Goal: Ask a question

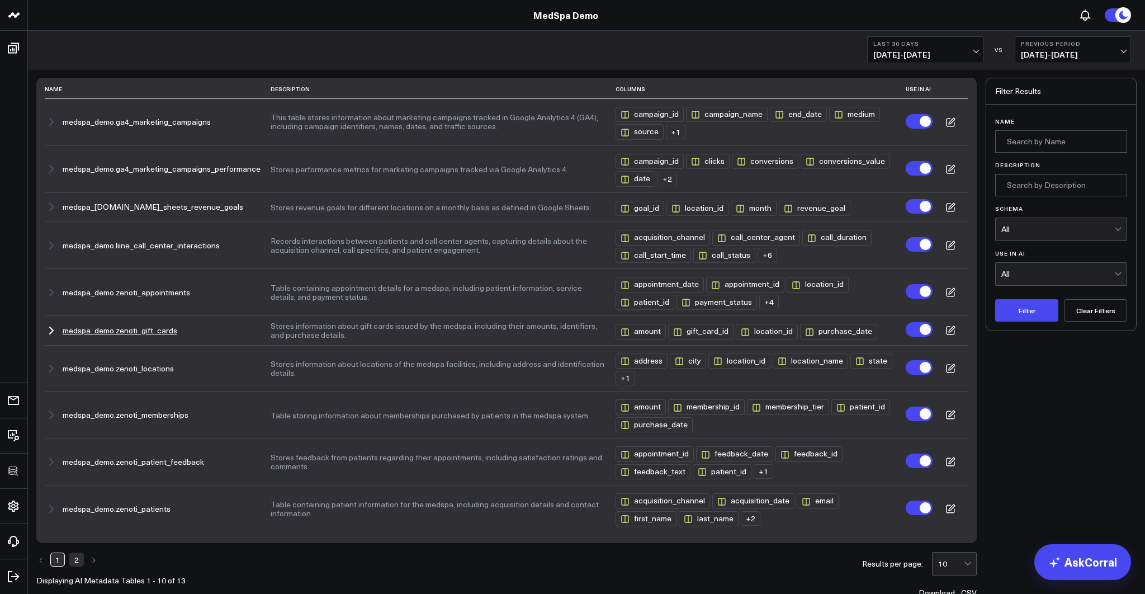
click at [53, 328] on icon "button" at bounding box center [51, 330] width 13 height 13
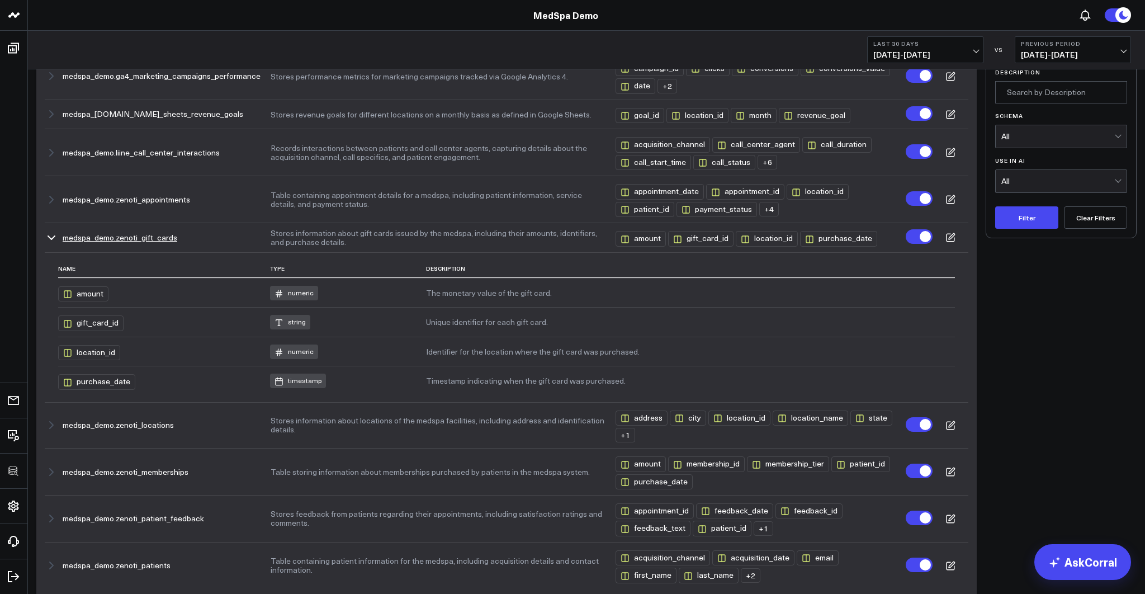
scroll to position [98, 0]
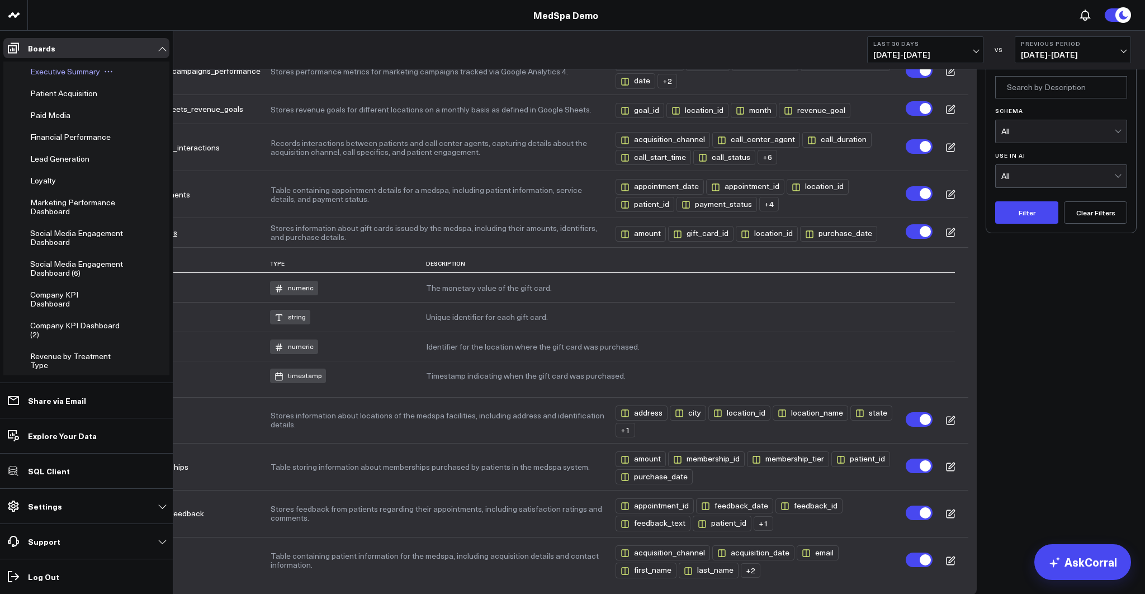
click at [47, 73] on span "Executive Summary" at bounding box center [65, 71] width 70 height 11
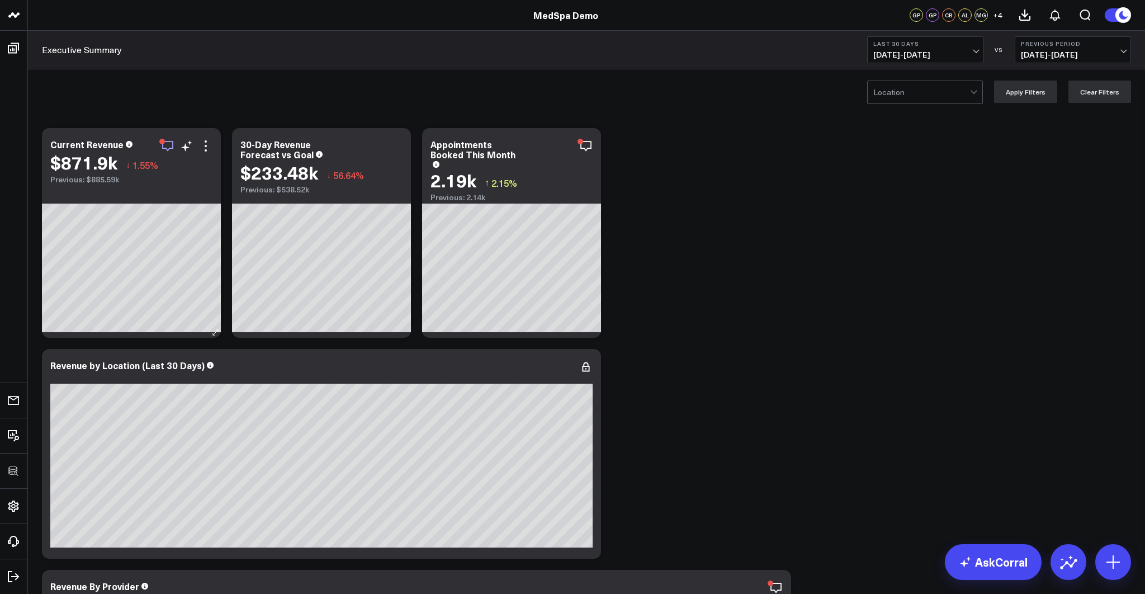
click at [168, 145] on icon "button" at bounding box center [167, 145] width 13 height 13
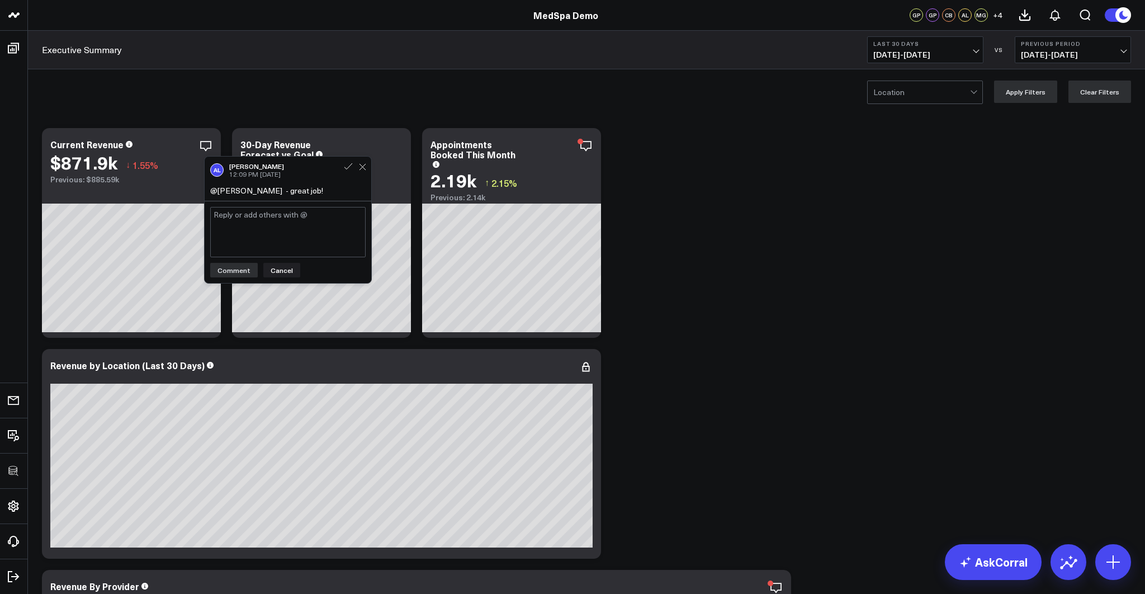
click at [230, 230] on textarea at bounding box center [287, 232] width 155 height 50
click at [1057, 16] on icon at bounding box center [1054, 14] width 13 height 13
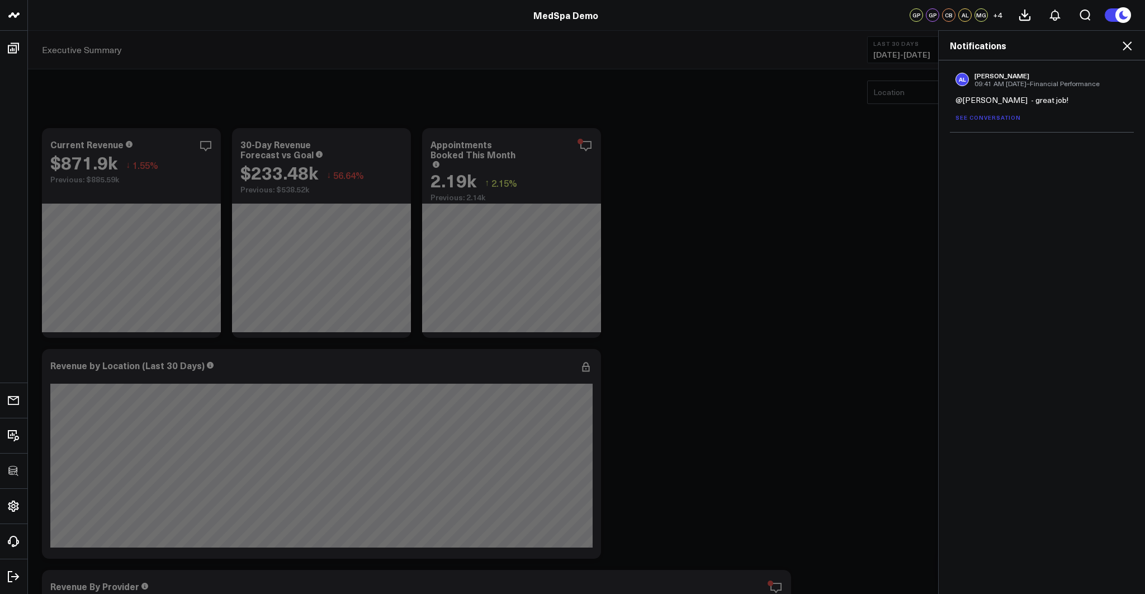
click at [1126, 49] on icon at bounding box center [1126, 45] width 13 height 13
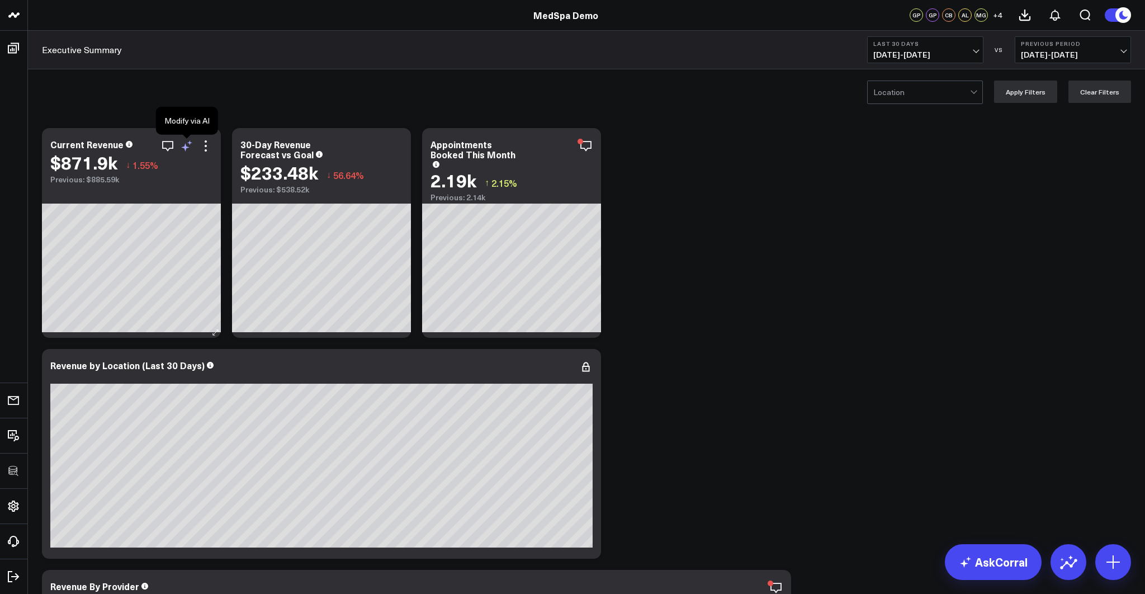
click at [187, 146] on icon at bounding box center [186, 145] width 13 height 13
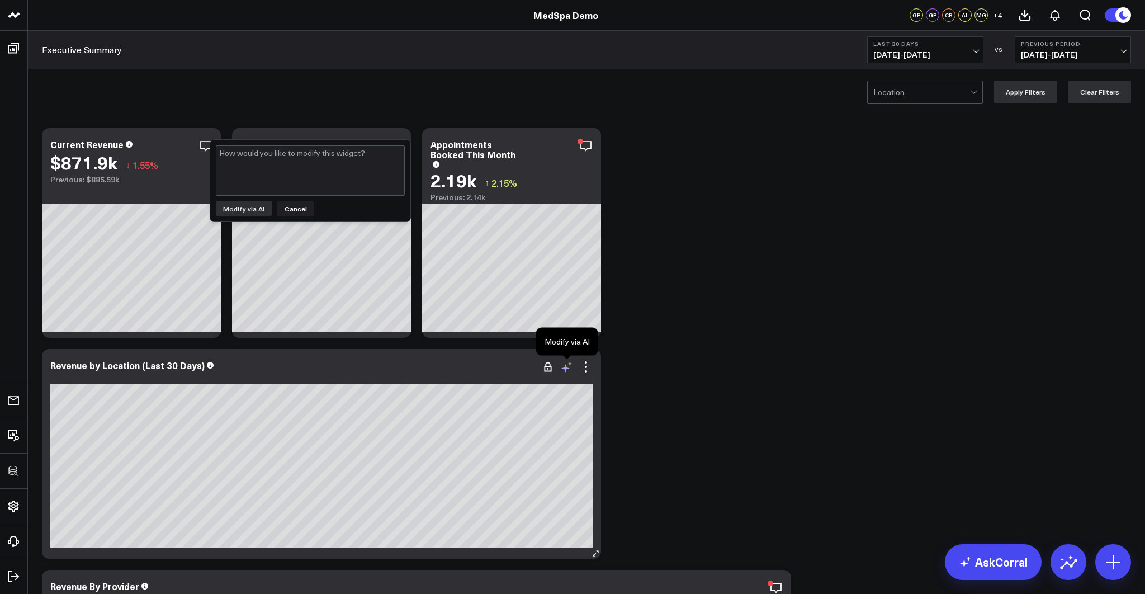
click at [569, 368] on icon at bounding box center [566, 366] width 13 height 13
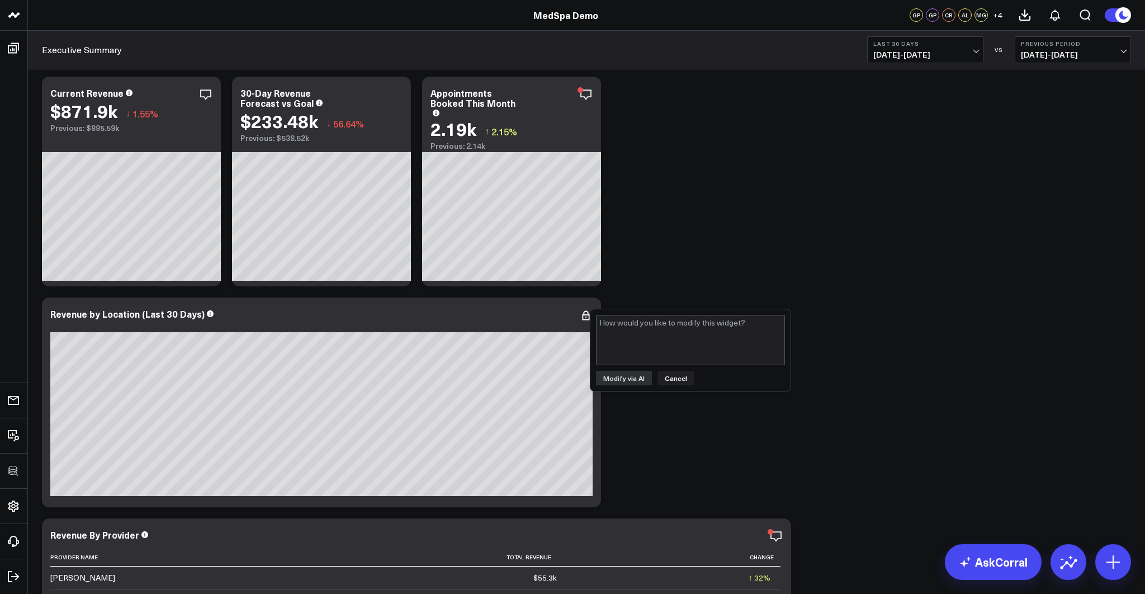
scroll to position [38, 0]
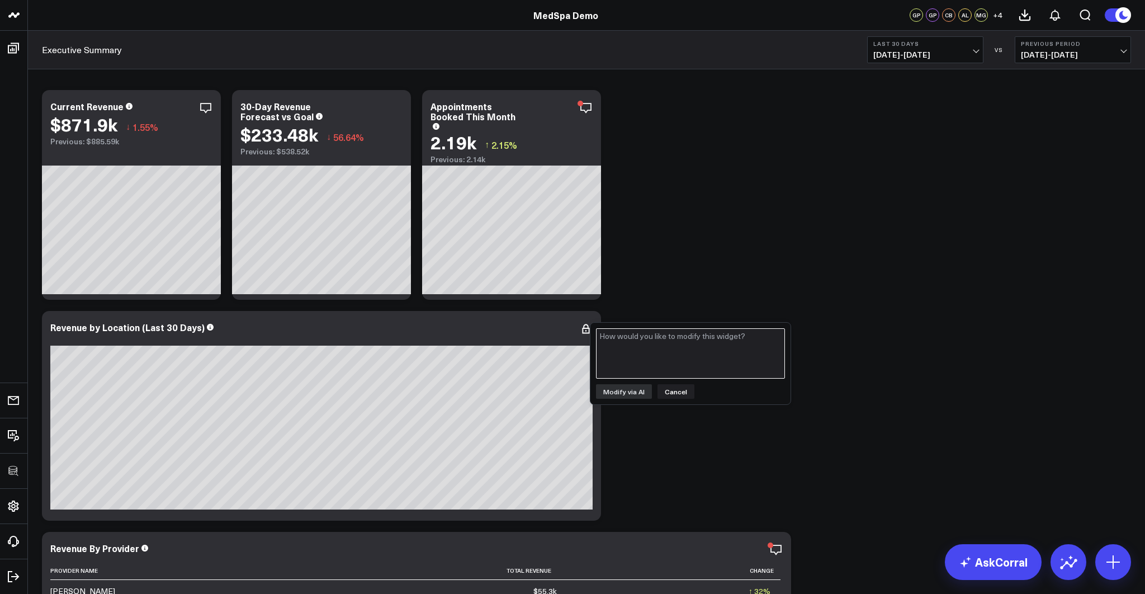
click at [648, 358] on textarea at bounding box center [690, 353] width 189 height 50
click at [670, 388] on button "Cancel" at bounding box center [675, 391] width 37 height 15
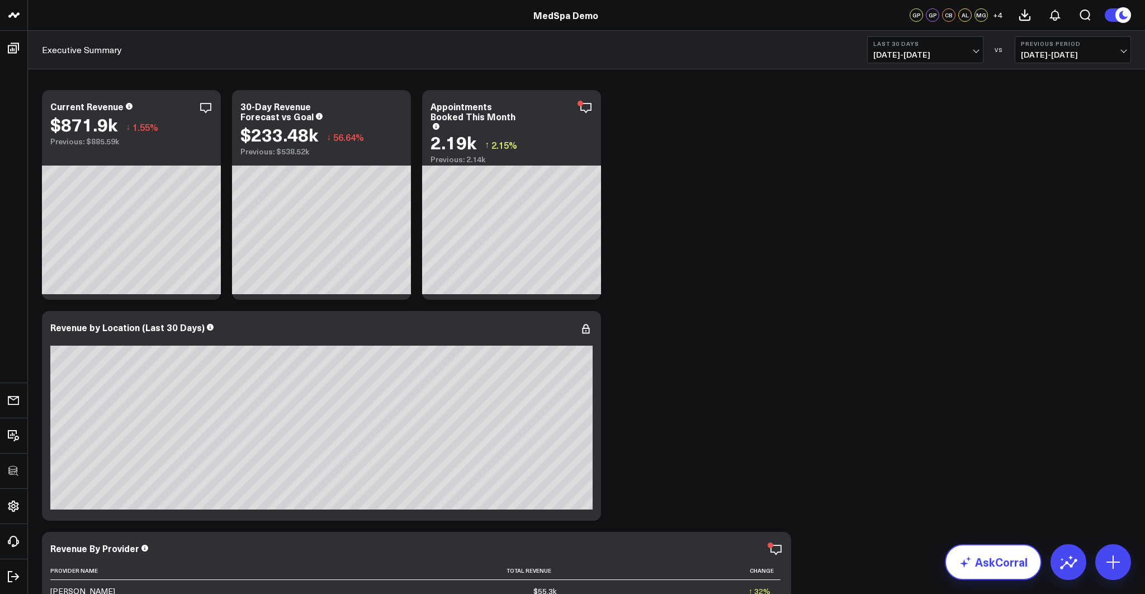
click at [995, 563] on link "AskCorral" at bounding box center [993, 562] width 97 height 36
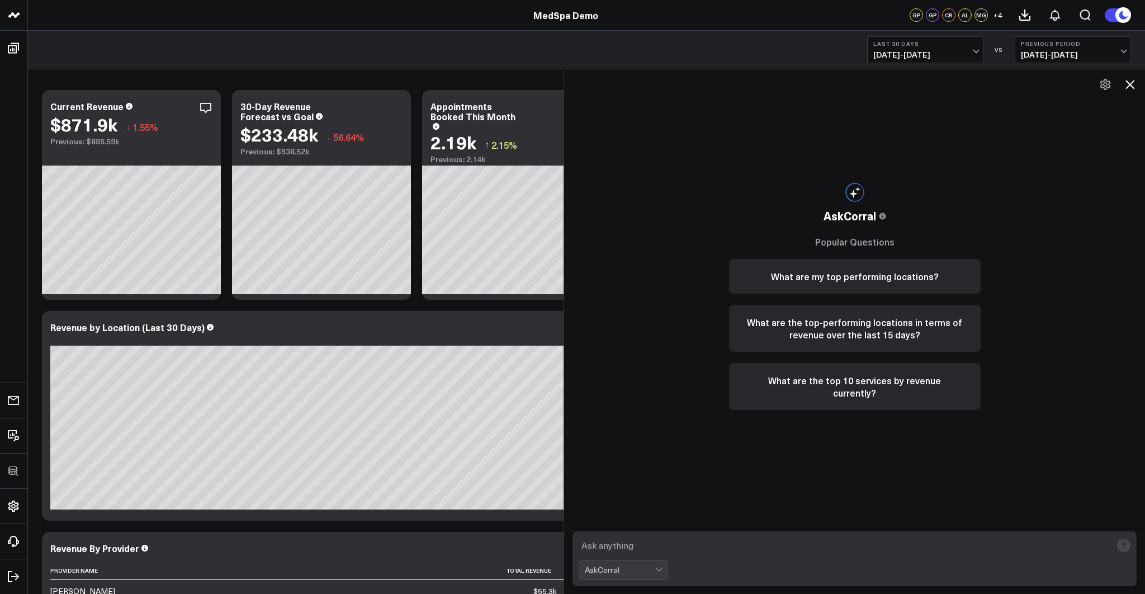
click at [671, 543] on textarea at bounding box center [844, 545] width 533 height 20
type textarea "what are my top performing services over the past 90 days?"
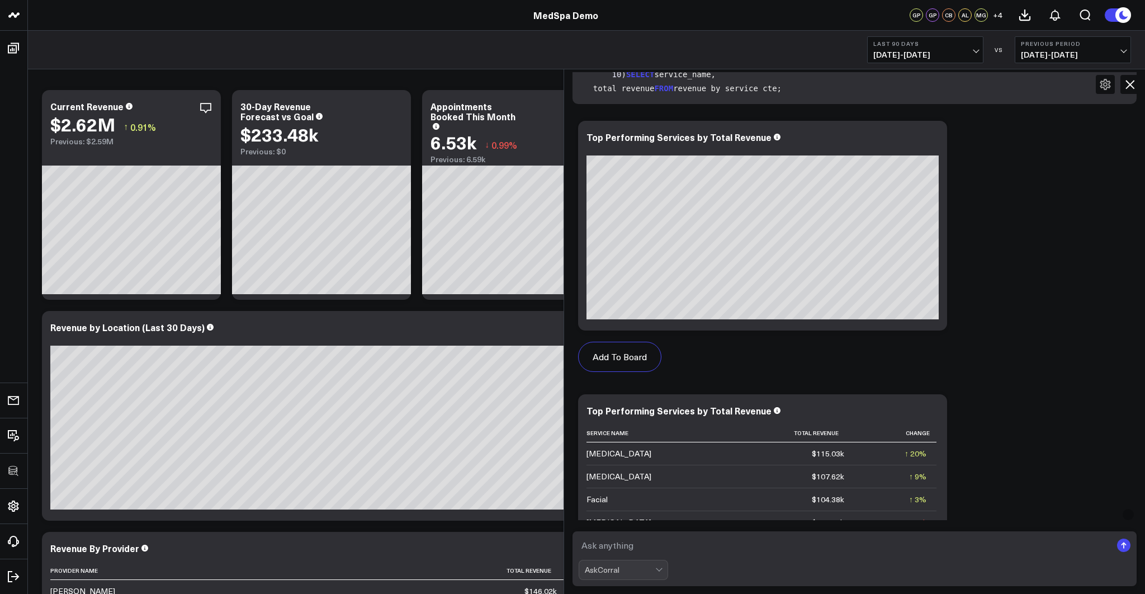
scroll to position [354, 0]
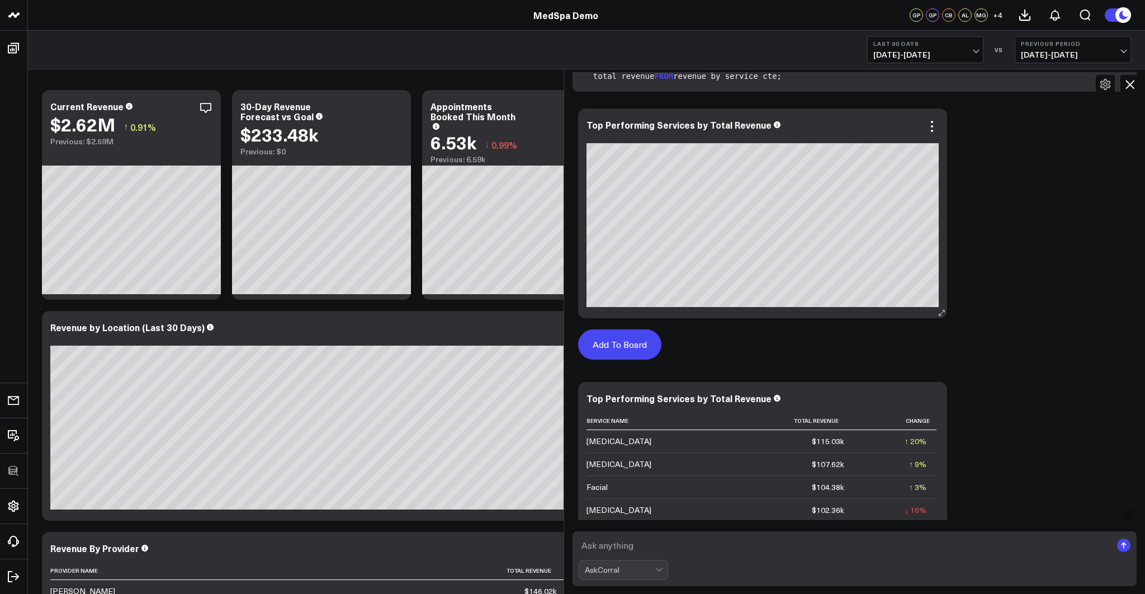
click at [613, 344] on button "Add To Board" at bounding box center [619, 344] width 83 height 30
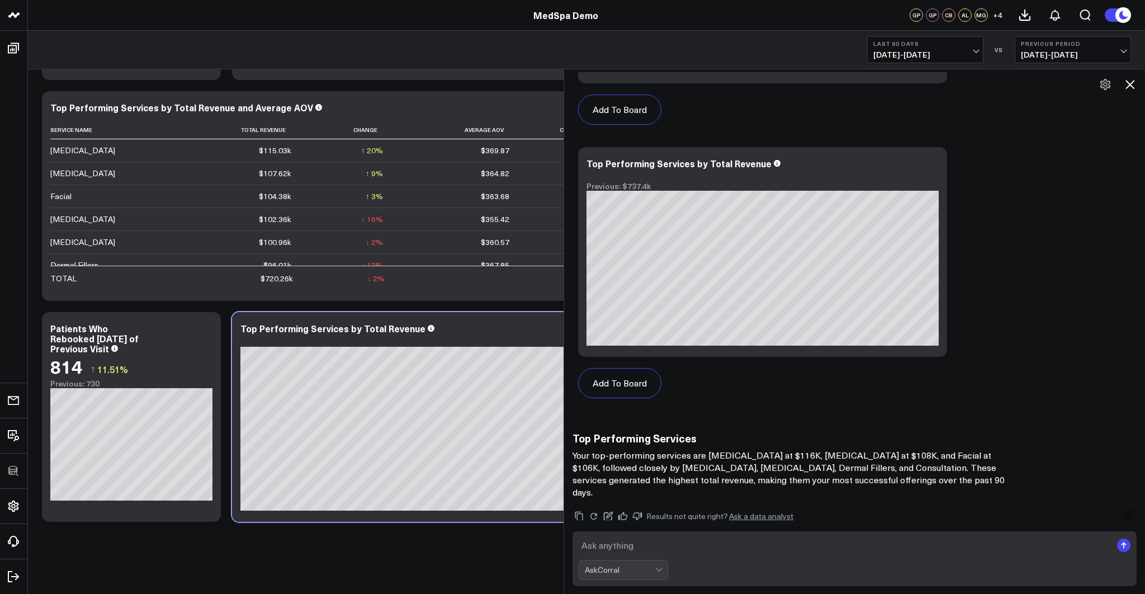
scroll to position [958, 0]
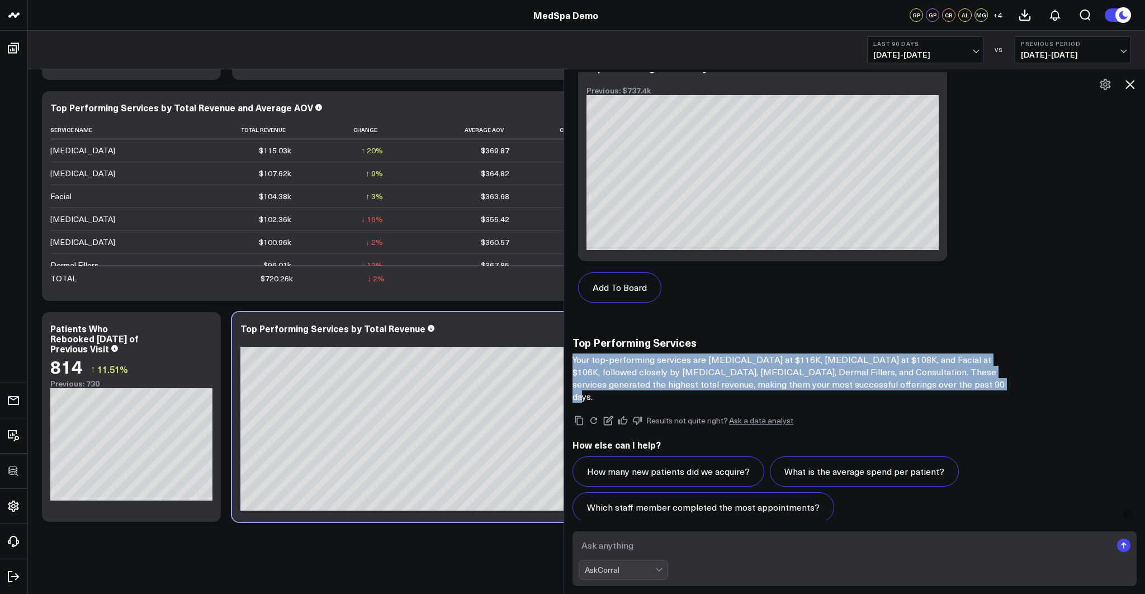
drag, startPoint x: 571, startPoint y: 358, endPoint x: 932, endPoint y: 386, distance: 362.7
click at [932, 386] on p "Your top-performing services are [MEDICAL_DATA] at $116K, [MEDICAL_DATA] at $10…" at bounding box center [795, 377] width 447 height 49
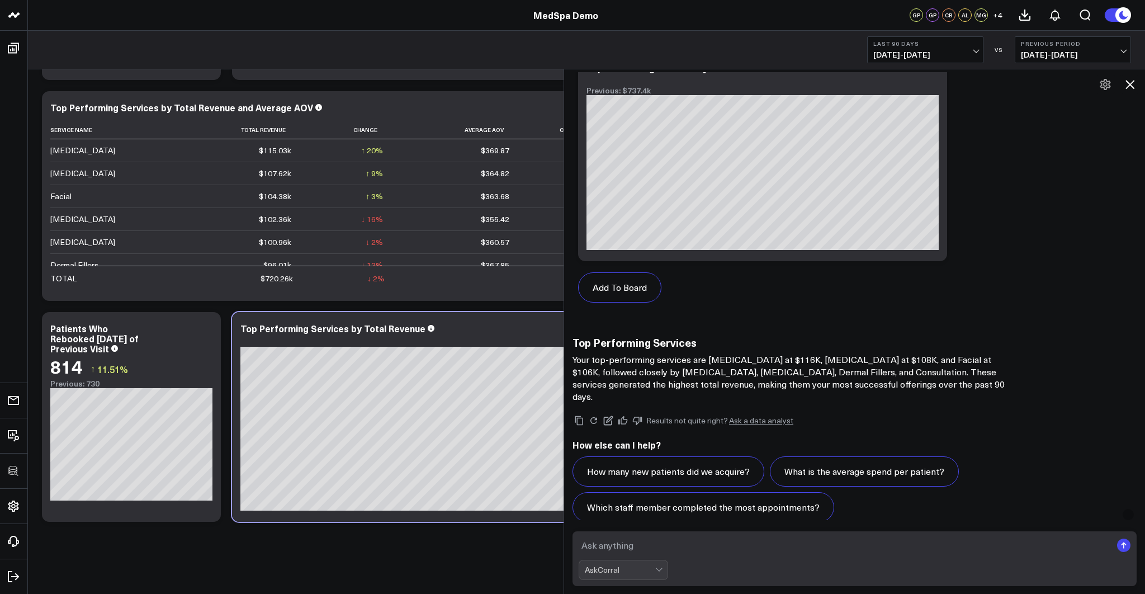
click at [694, 538] on textarea at bounding box center [844, 545] width 533 height 20
type textarea "what is the aov for these on the first visit?"
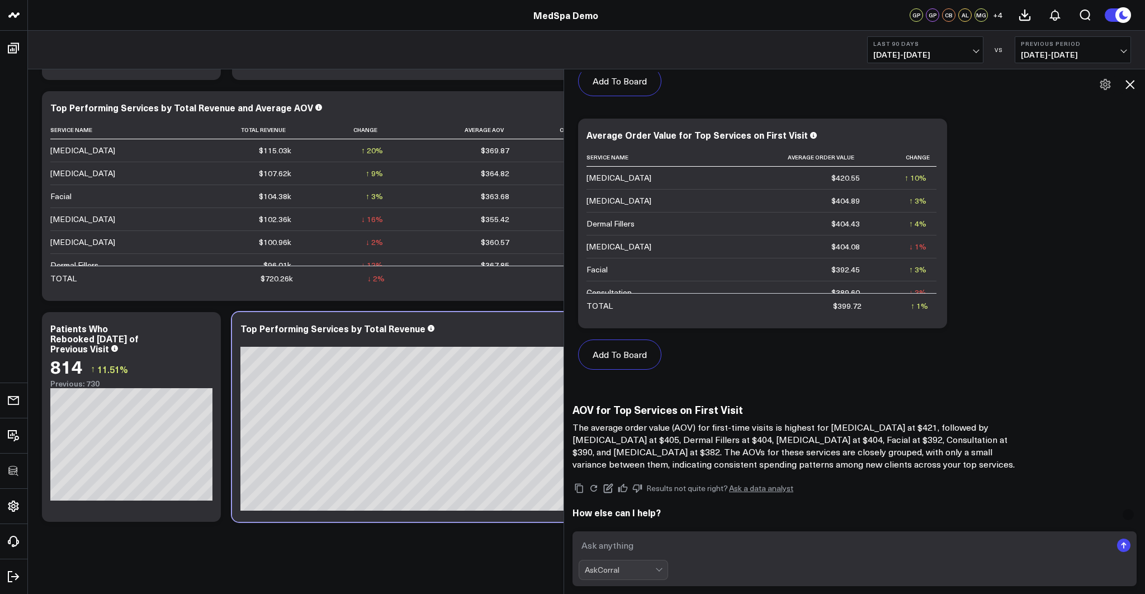
scroll to position [1924, 0]
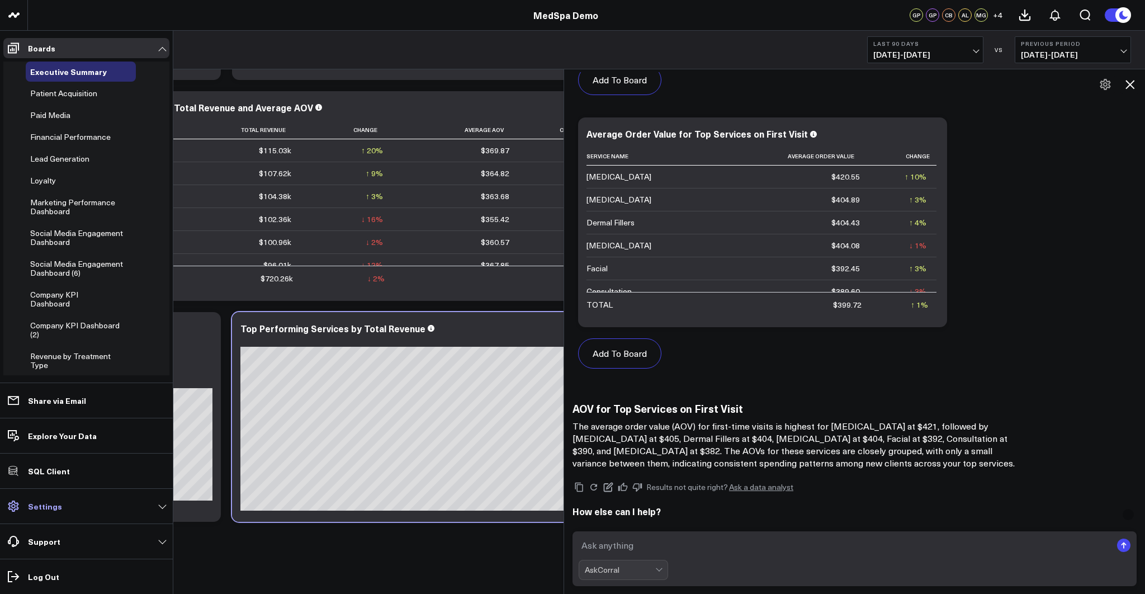
click at [9, 505] on icon at bounding box center [13, 505] width 11 height 11
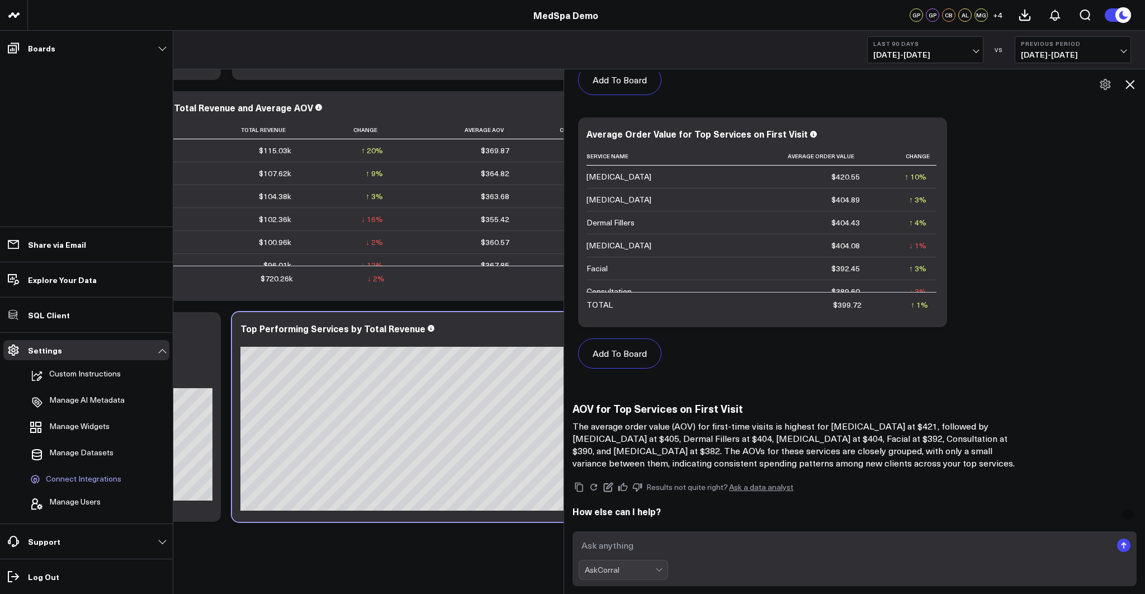
click at [75, 481] on span "Connect Integrations" at bounding box center [83, 479] width 75 height 10
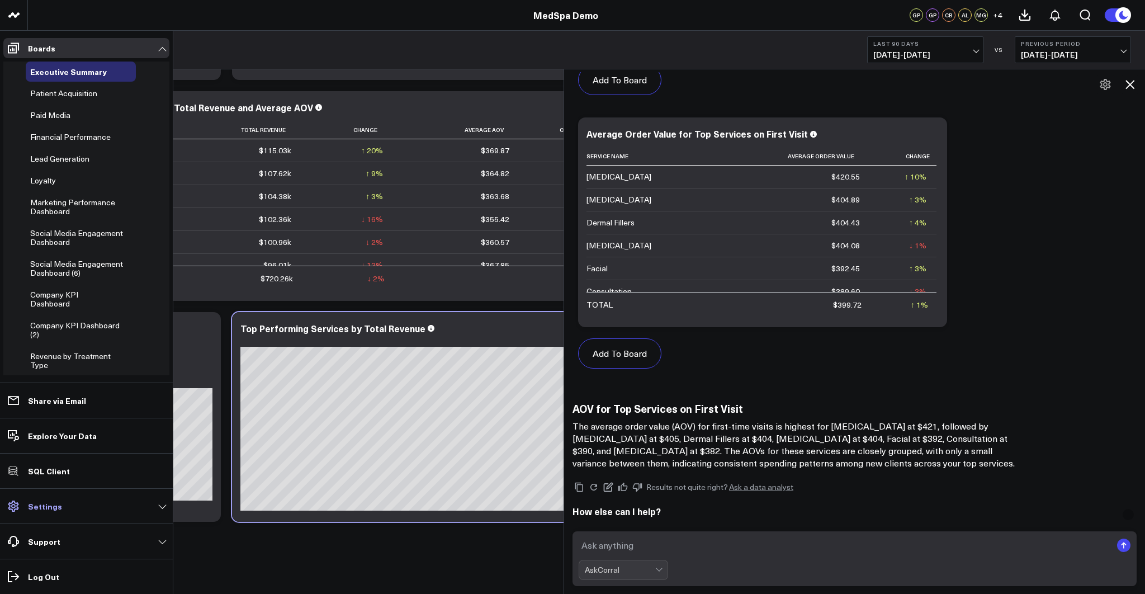
click at [48, 505] on p "Settings" at bounding box center [45, 505] width 34 height 9
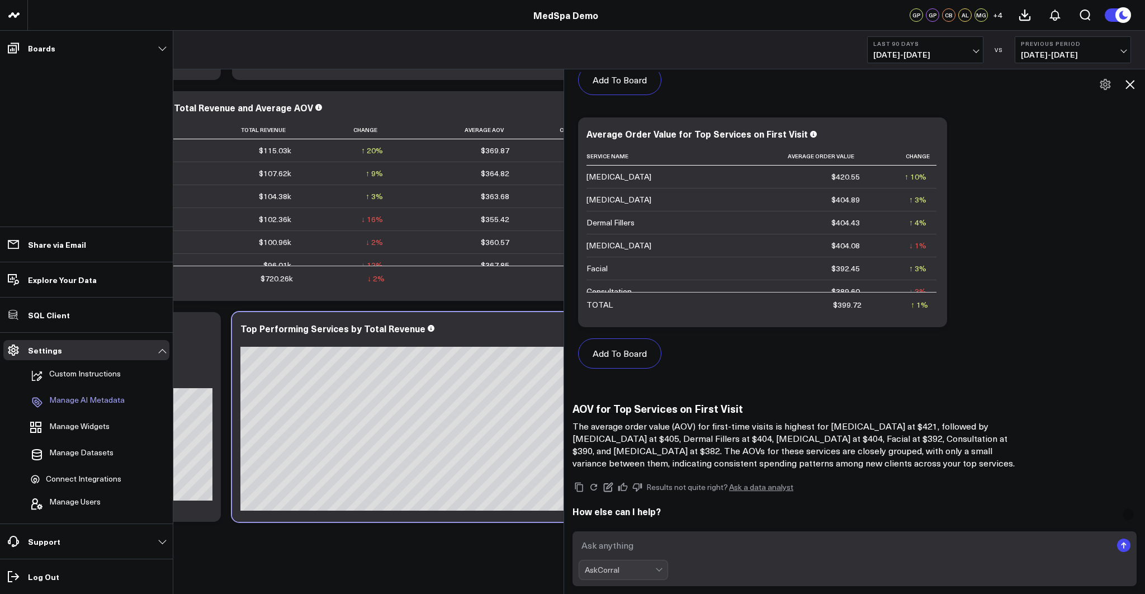
click at [87, 400] on p "Manage AI Metadata" at bounding box center [86, 401] width 75 height 13
